Goal: Task Accomplishment & Management: Use online tool/utility

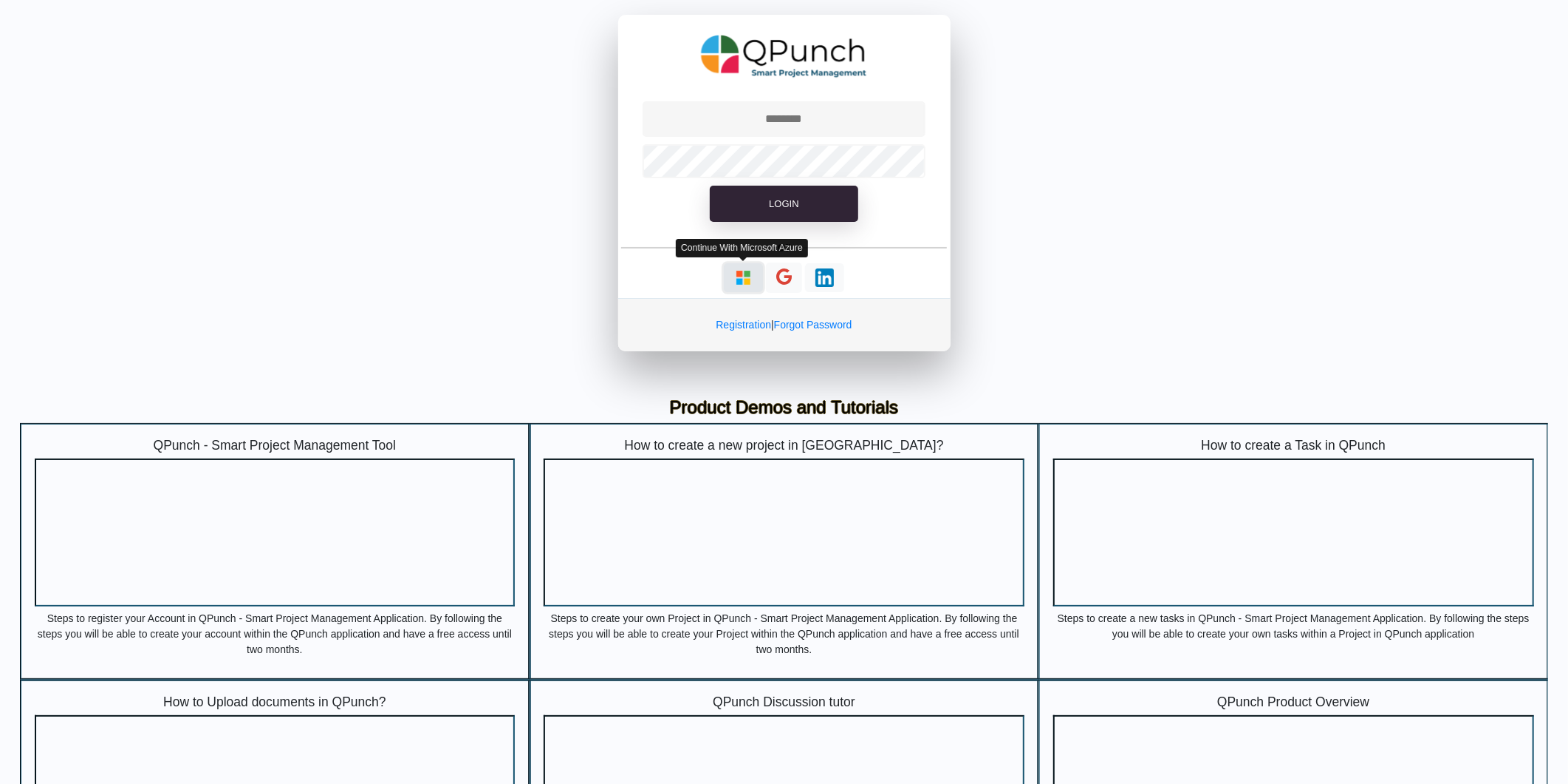
click at [740, 279] on img "button" at bounding box center [743, 277] width 19 height 19
type input "**********"
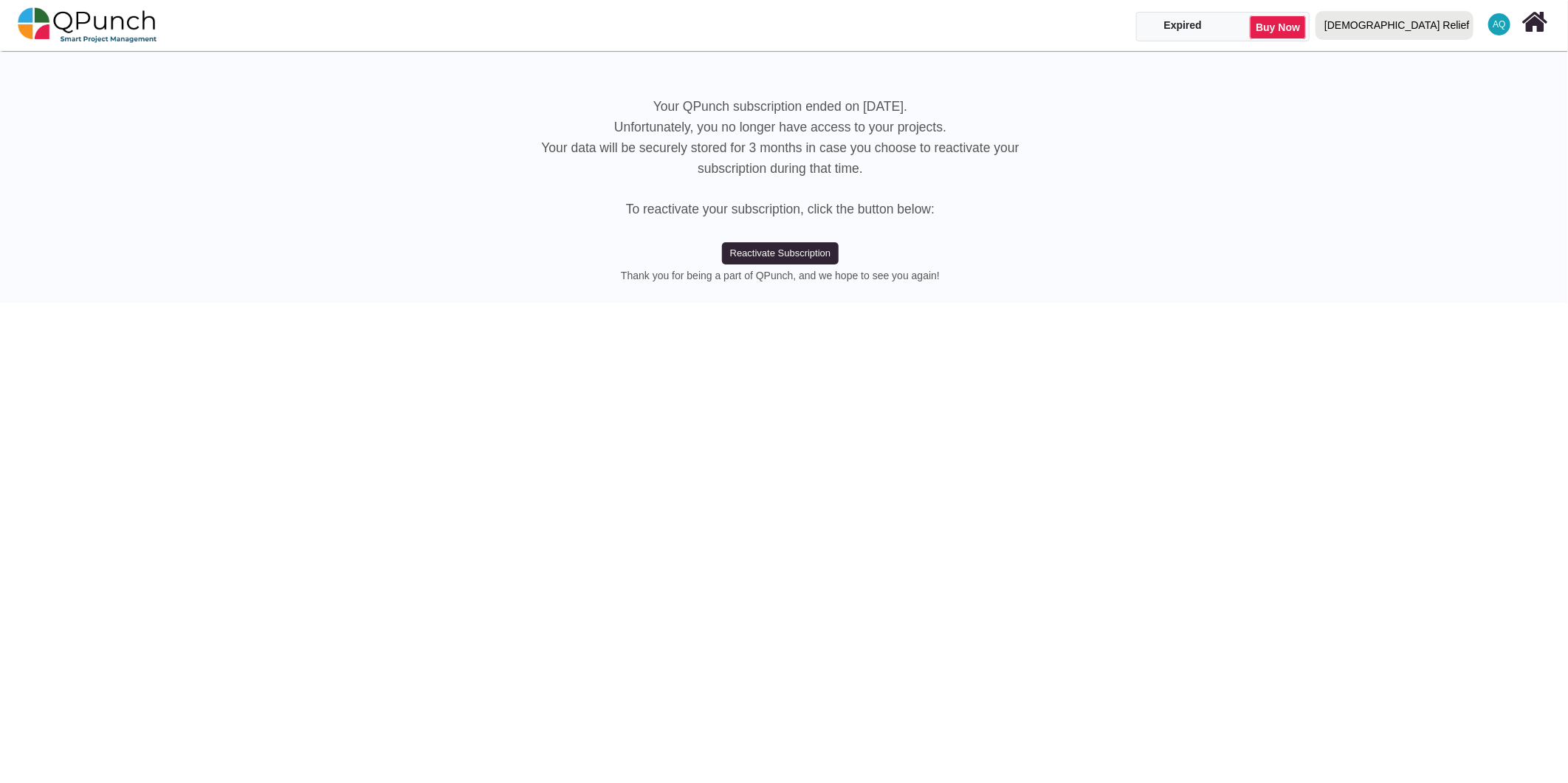
click at [1418, 28] on div "[DEMOGRAPHIC_DATA] Relief" at bounding box center [1397, 26] width 145 height 26
click at [1425, 91] on link "IRW" at bounding box center [1398, 87] width 175 height 21
select select "**********"
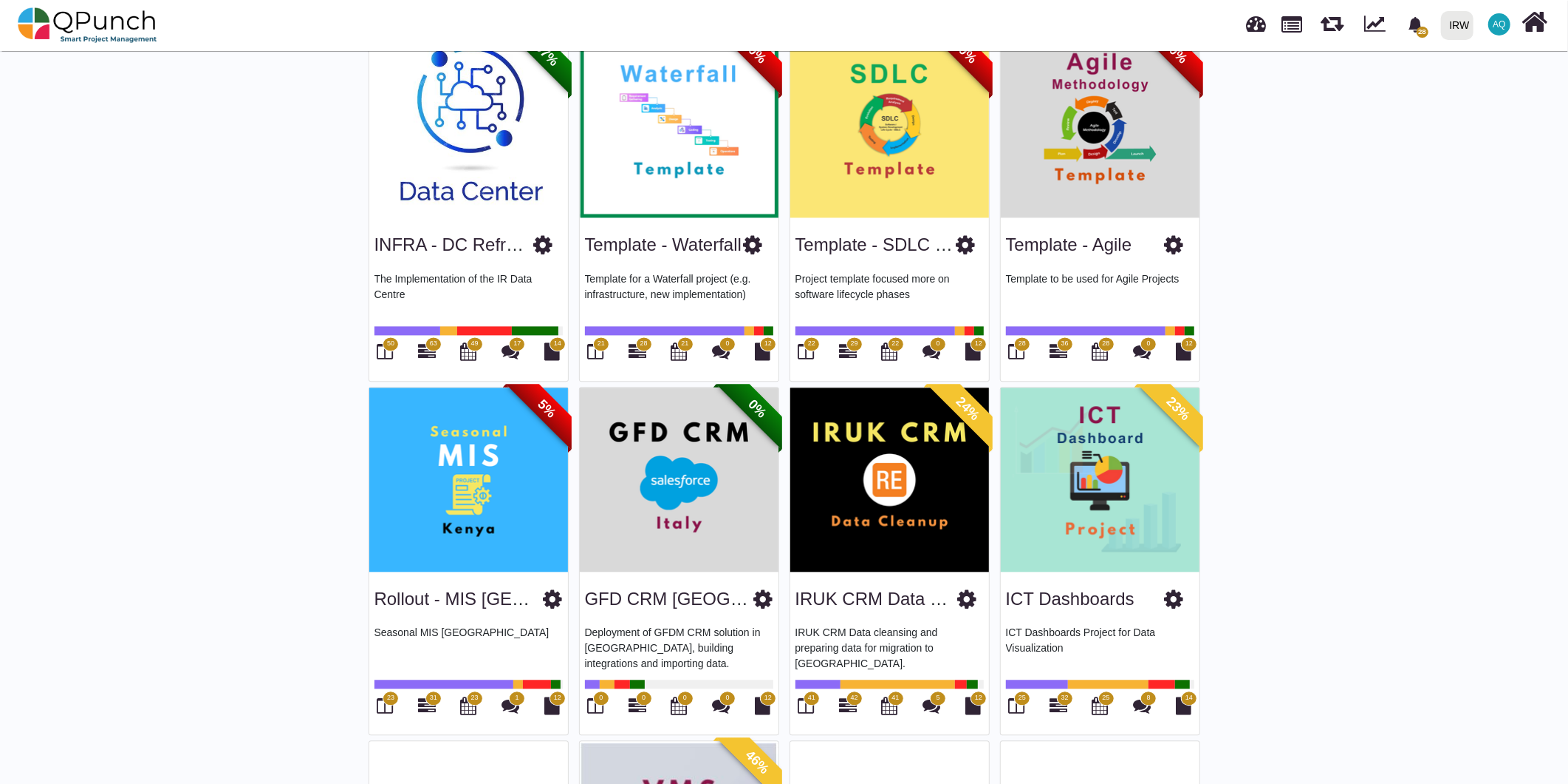
scroll to position [2533, 0]
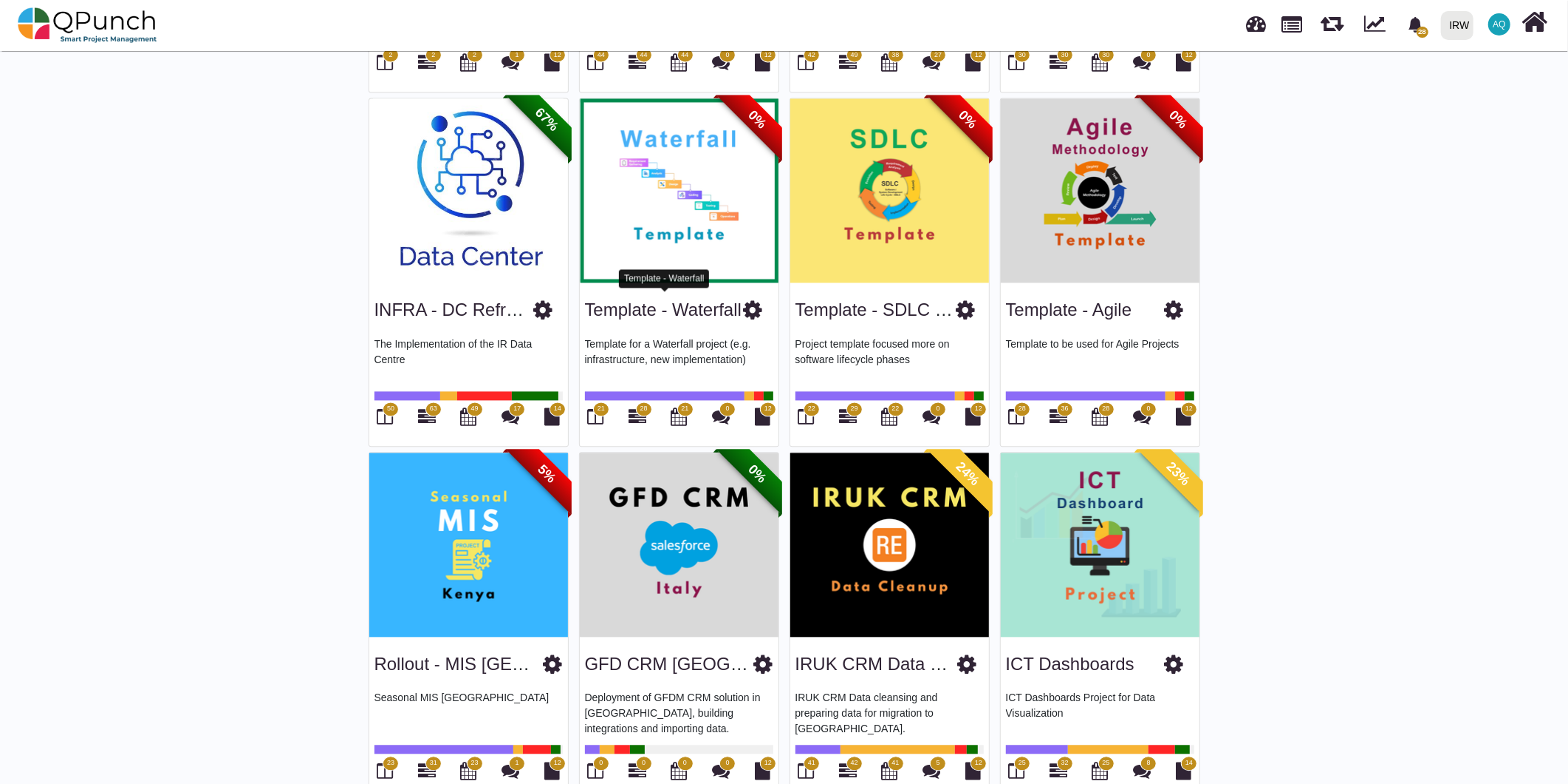
click at [618, 300] on link "Template - Waterfall" at bounding box center [663, 310] width 158 height 20
drag, startPoint x: 653, startPoint y: 408, endPoint x: 641, endPoint y: 408, distance: 12.0
click at [653, 408] on div "21 28 21 0 12" at bounding box center [679, 415] width 188 height 31
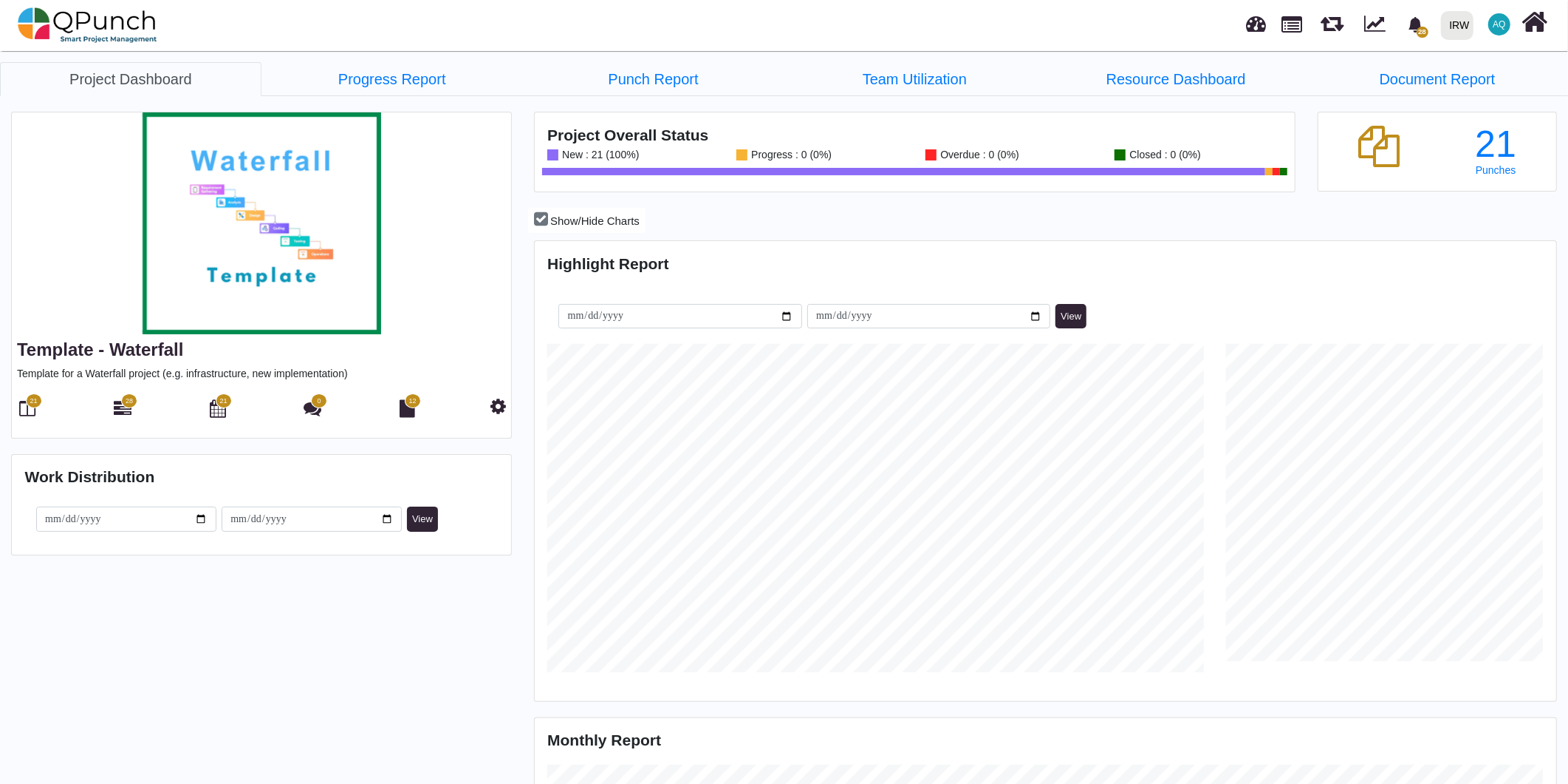
scroll to position [453, 1018]
click at [117, 395] on div "21 28 21 0 12" at bounding box center [261, 407] width 489 height 31
click at [120, 404] on icon at bounding box center [123, 408] width 18 height 18
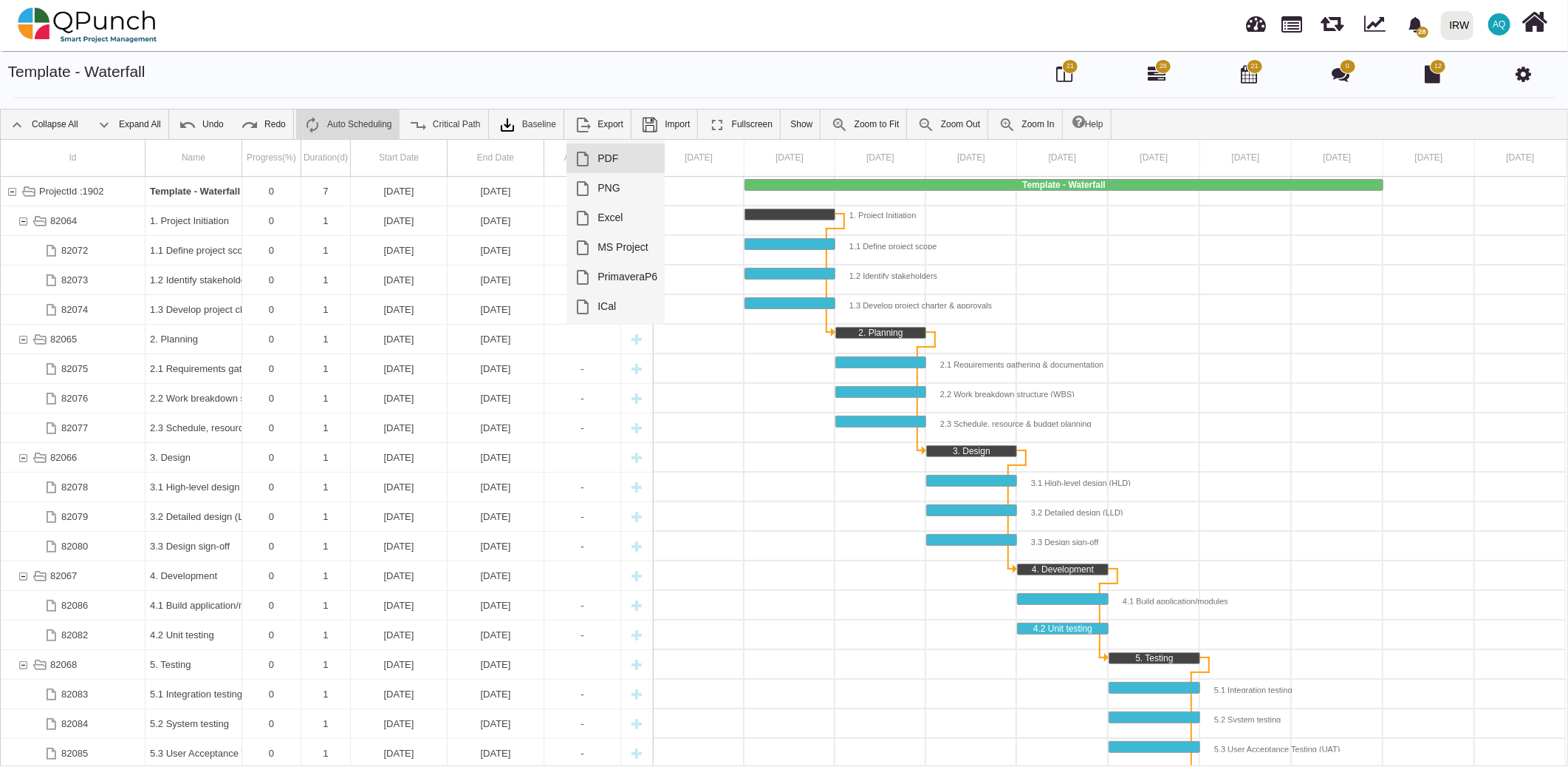
click at [591, 152] on link "PDF" at bounding box center [615, 158] width 98 height 30
